Goal: Transaction & Acquisition: Subscribe to service/newsletter

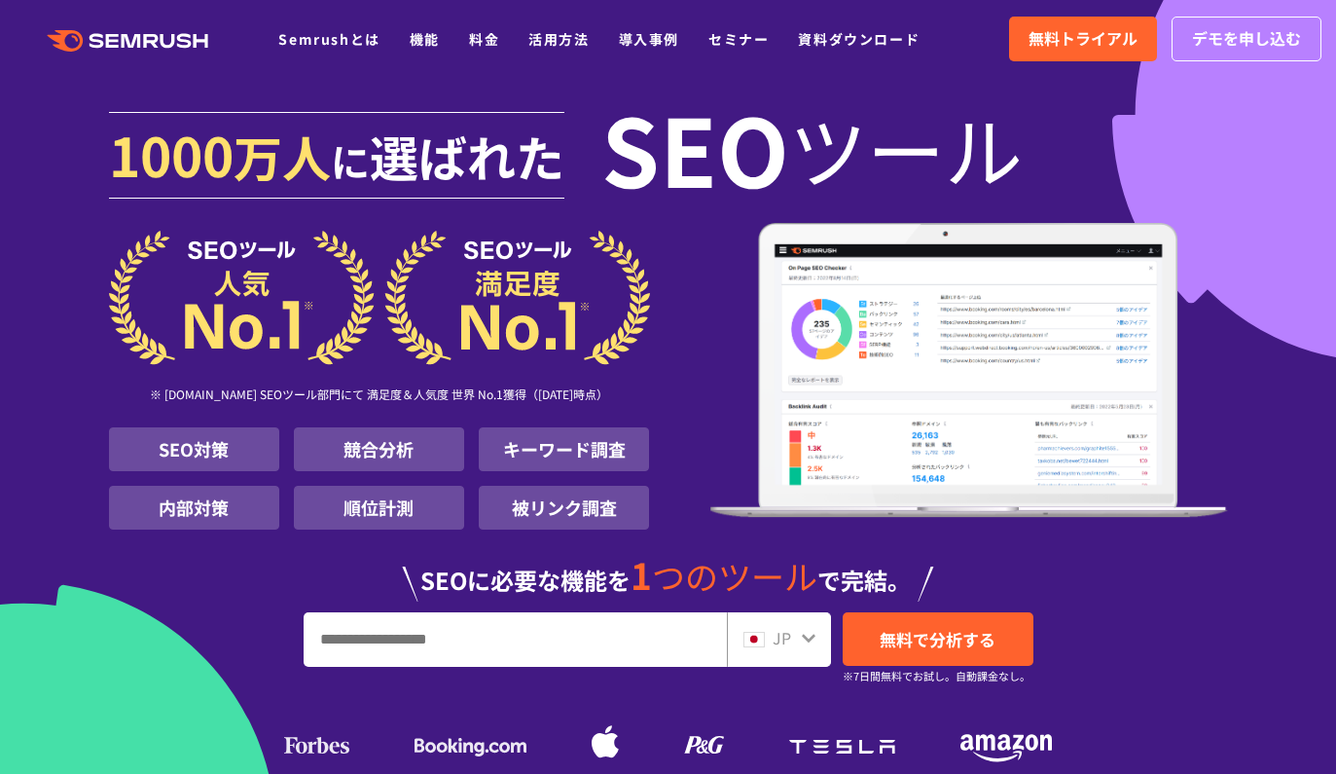
click at [287, 295] on img at bounding box center [379, 298] width 541 height 134
drag, startPoint x: 350, startPoint y: 442, endPoint x: 402, endPoint y: 446, distance: 51.7
click at [402, 446] on li "競合分析" at bounding box center [379, 449] width 170 height 44
click at [404, 446] on li "競合分析" at bounding box center [379, 449] width 170 height 44
drag, startPoint x: 283, startPoint y: 455, endPoint x: 413, endPoint y: 451, distance: 129.5
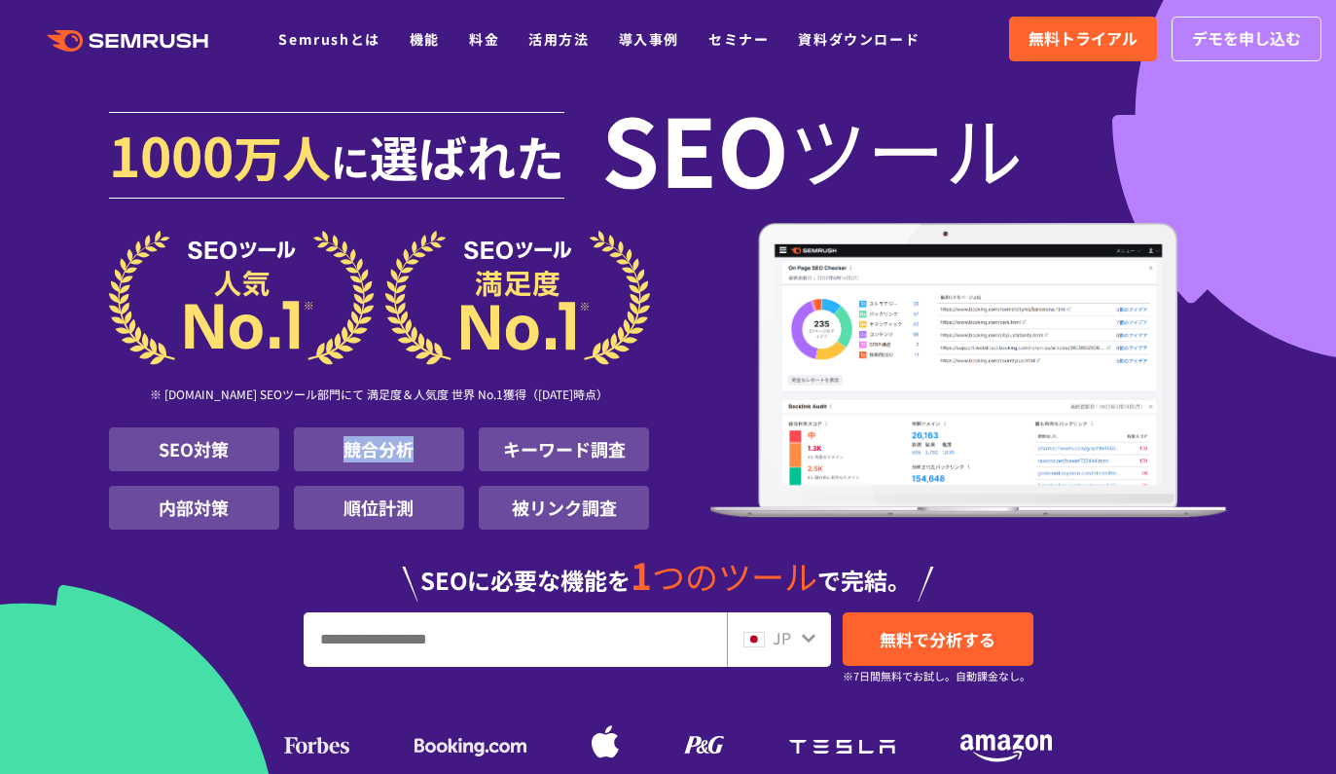
click at [412, 451] on ul "SEO対策 競合分析 キーワード調査 内部対策 順位計測 被リンク調査" at bounding box center [379, 478] width 541 height 102
click at [413, 450] on li "競合分析" at bounding box center [379, 449] width 170 height 44
click at [498, 43] on ul "Semrushとは 機能 料金 活用方法 導入事例 セミナー 資料ダウンロード" at bounding box center [613, 38] width 671 height 25
click at [489, 44] on link "料金" at bounding box center [484, 38] width 30 height 19
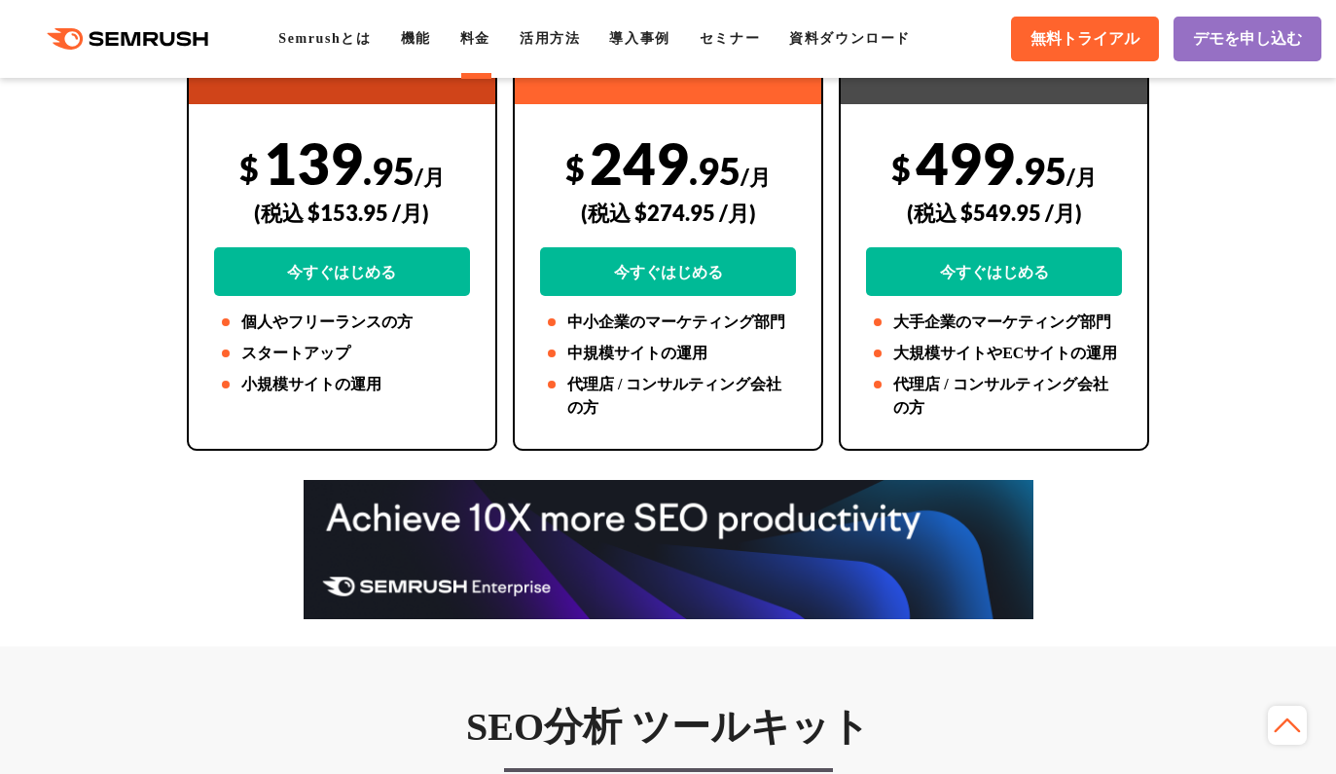
scroll to position [539, 0]
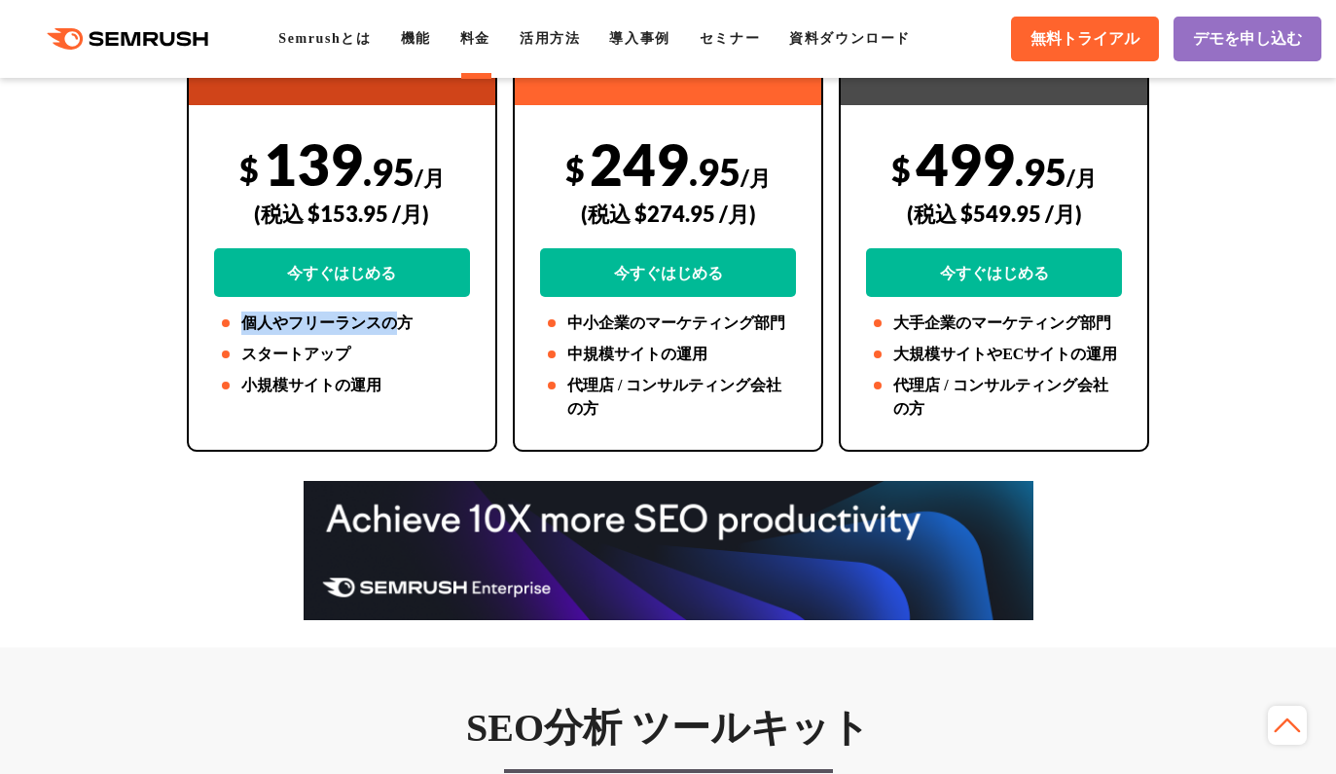
drag, startPoint x: 243, startPoint y: 327, endPoint x: 401, endPoint y: 329, distance: 157.7
click at [397, 330] on li "個人やフリーランスの方" at bounding box center [342, 322] width 256 height 23
drag, startPoint x: 408, startPoint y: 329, endPoint x: 287, endPoint y: 353, distance: 123.1
click at [407, 329] on li "個人やフリーランスの方" at bounding box center [342, 322] width 256 height 23
drag, startPoint x: 250, startPoint y: 360, endPoint x: 438, endPoint y: 349, distance: 188.2
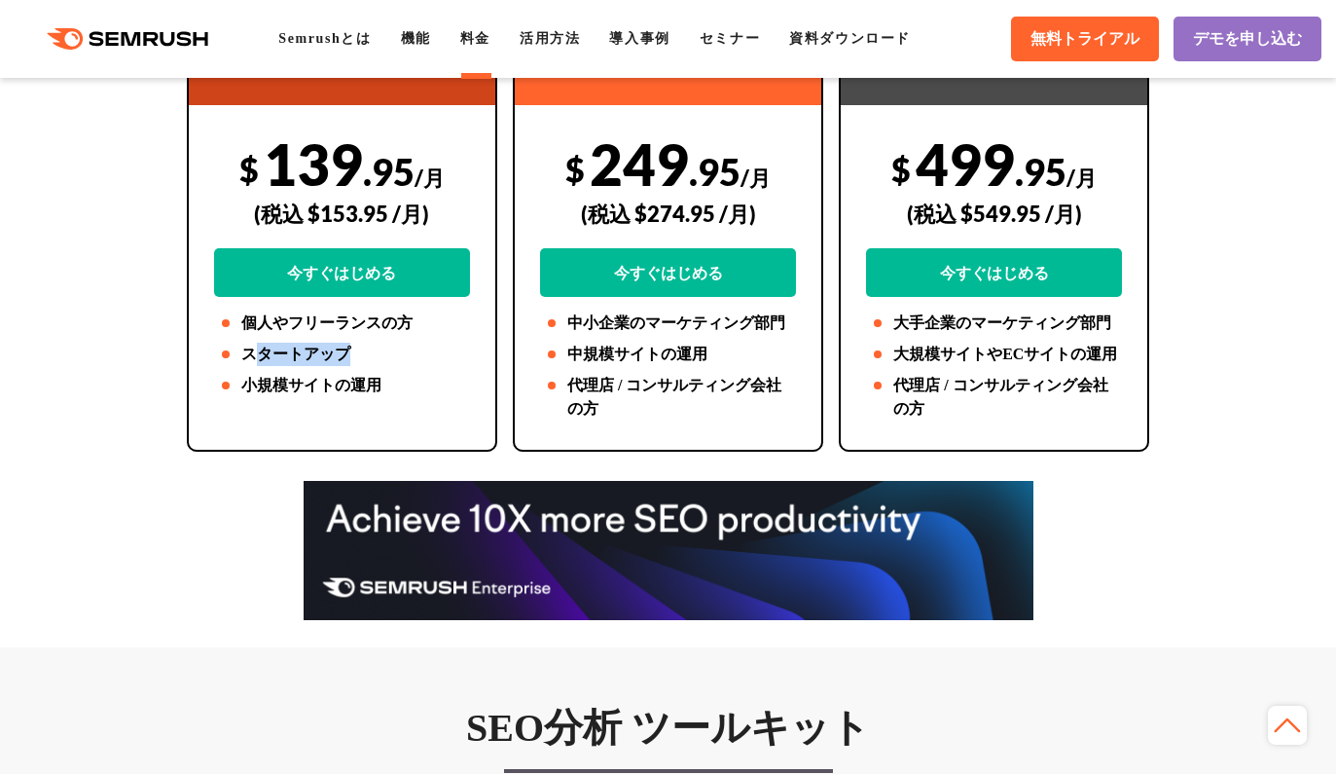
click at [437, 349] on li "スタートアップ" at bounding box center [342, 354] width 256 height 23
click at [438, 349] on li "スタートアップ" at bounding box center [342, 354] width 256 height 23
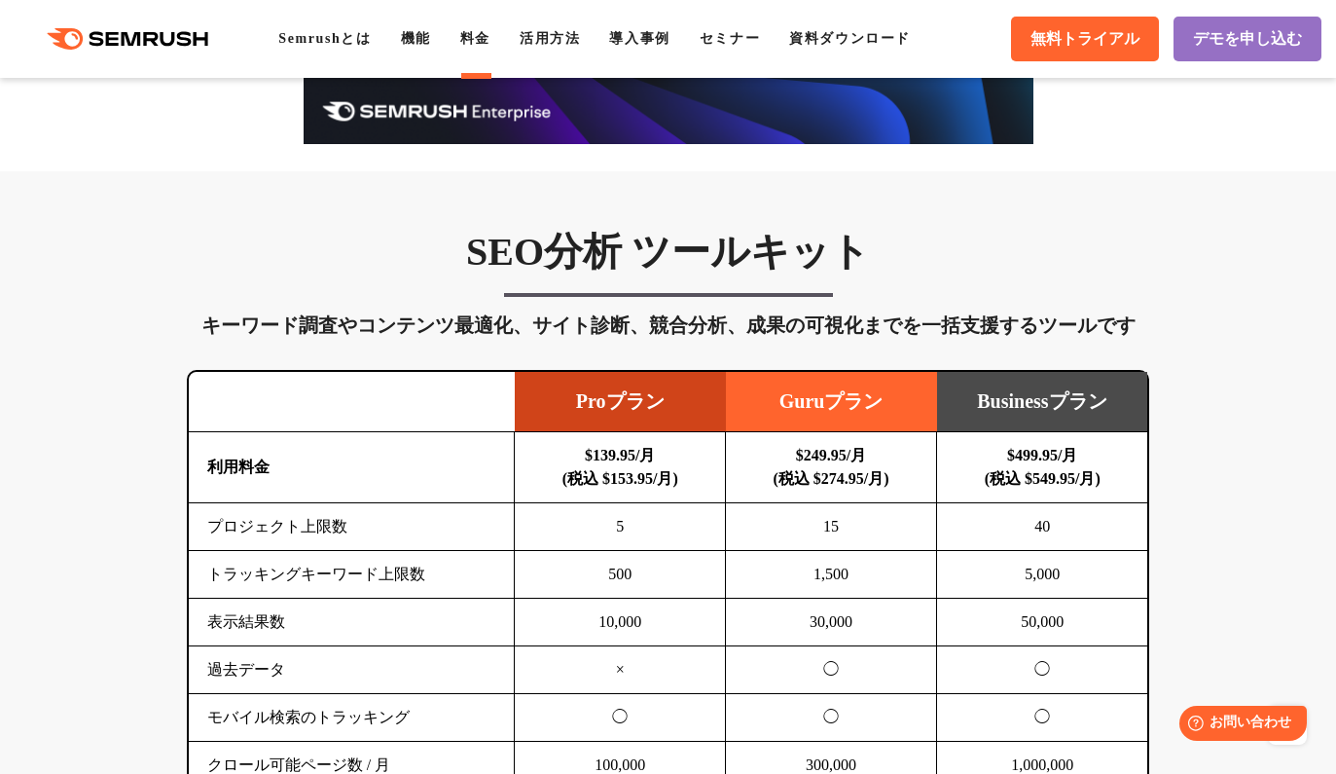
scroll to position [349, 0]
